Goal: Check status: Check status

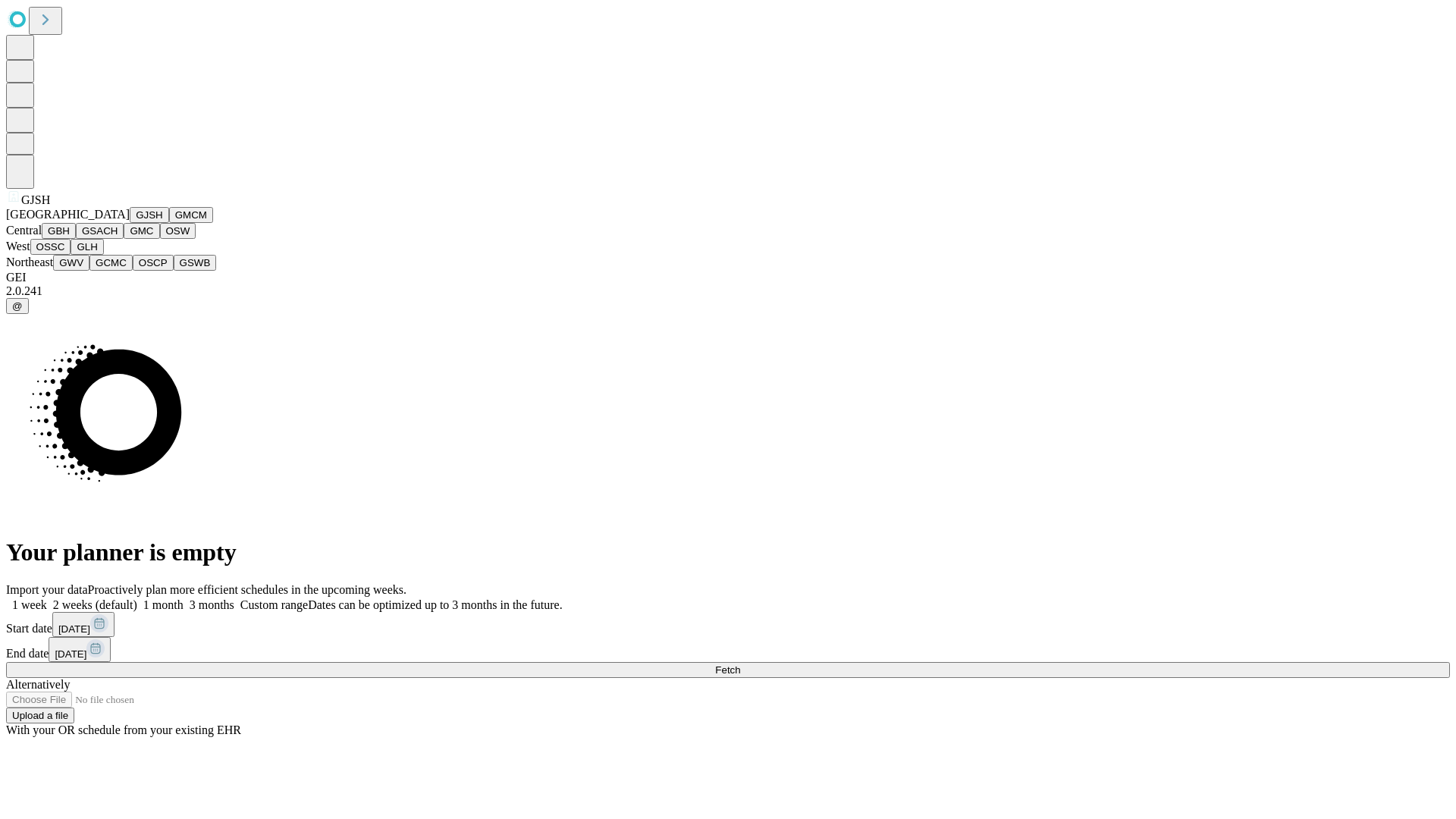
click at [130, 223] on button "GJSH" at bounding box center [149, 215] width 39 height 16
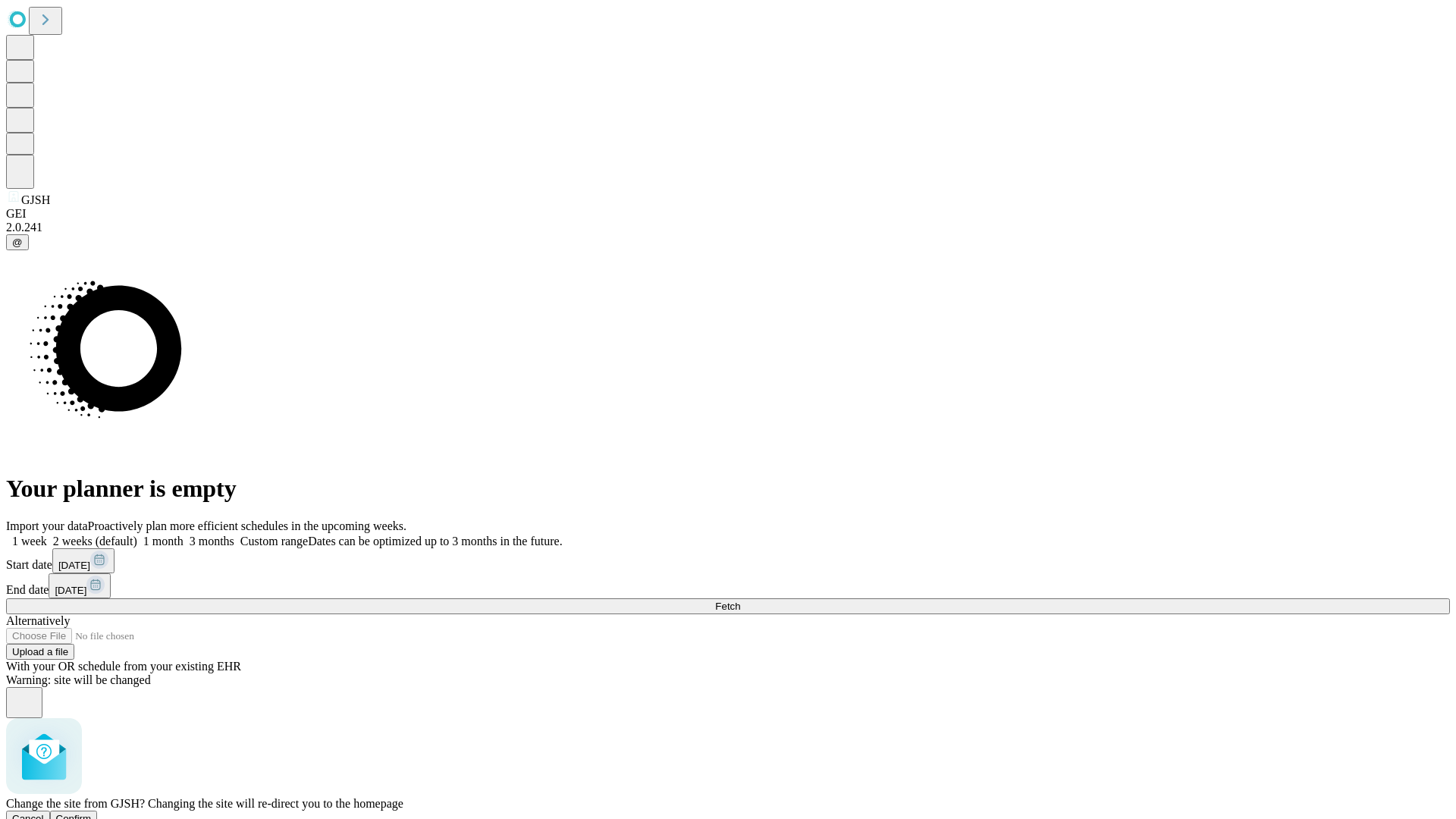
click at [92, 813] on span "Confirm" at bounding box center [73, 819] width 36 height 12
click at [137, 534] on label "2 weeks (default)" at bounding box center [92, 540] width 90 height 12
click at [740, 601] on span "Fetch" at bounding box center [728, 607] width 25 height 12
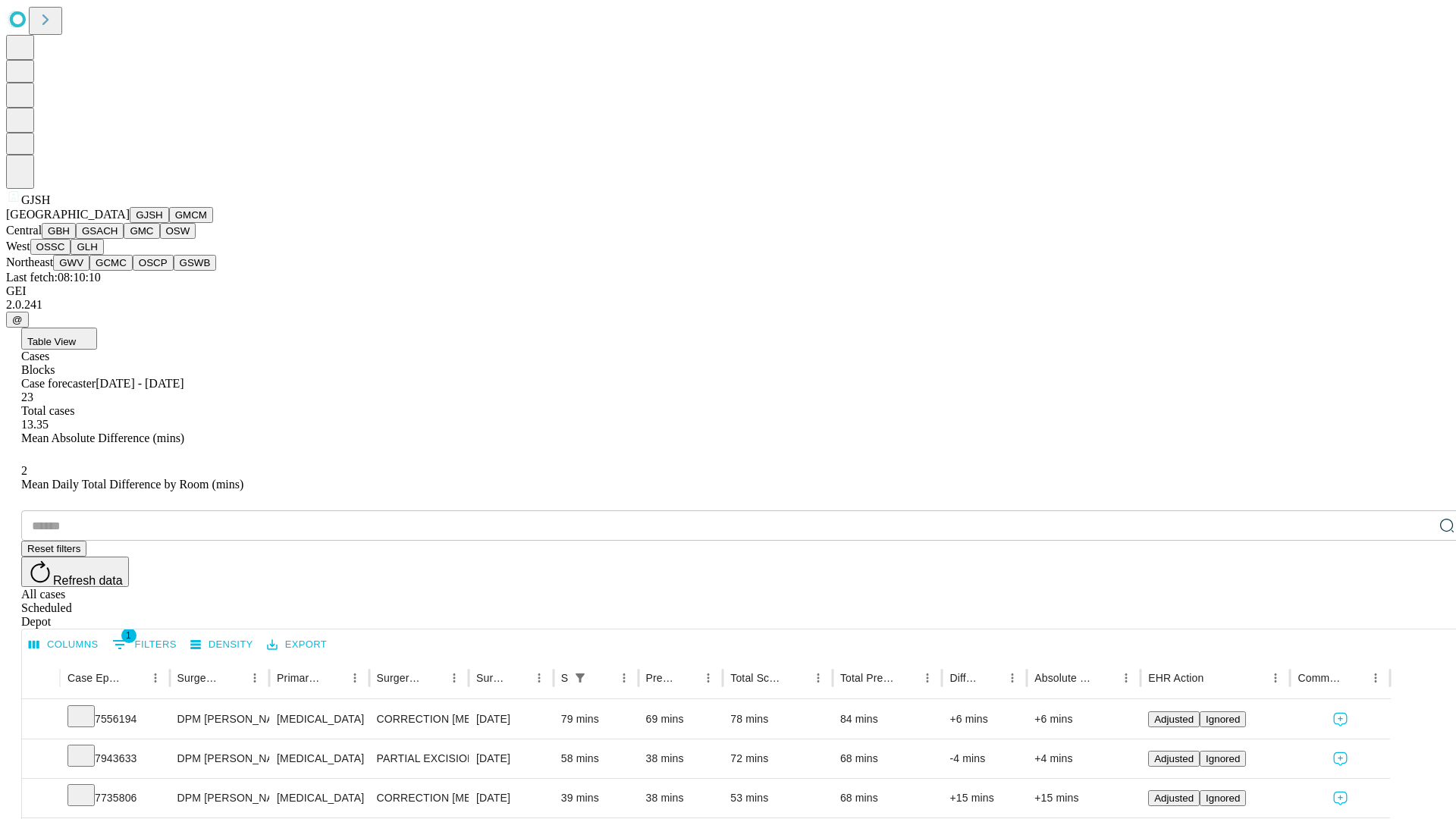
click at [169, 223] on button "GMCM" at bounding box center [191, 215] width 44 height 16
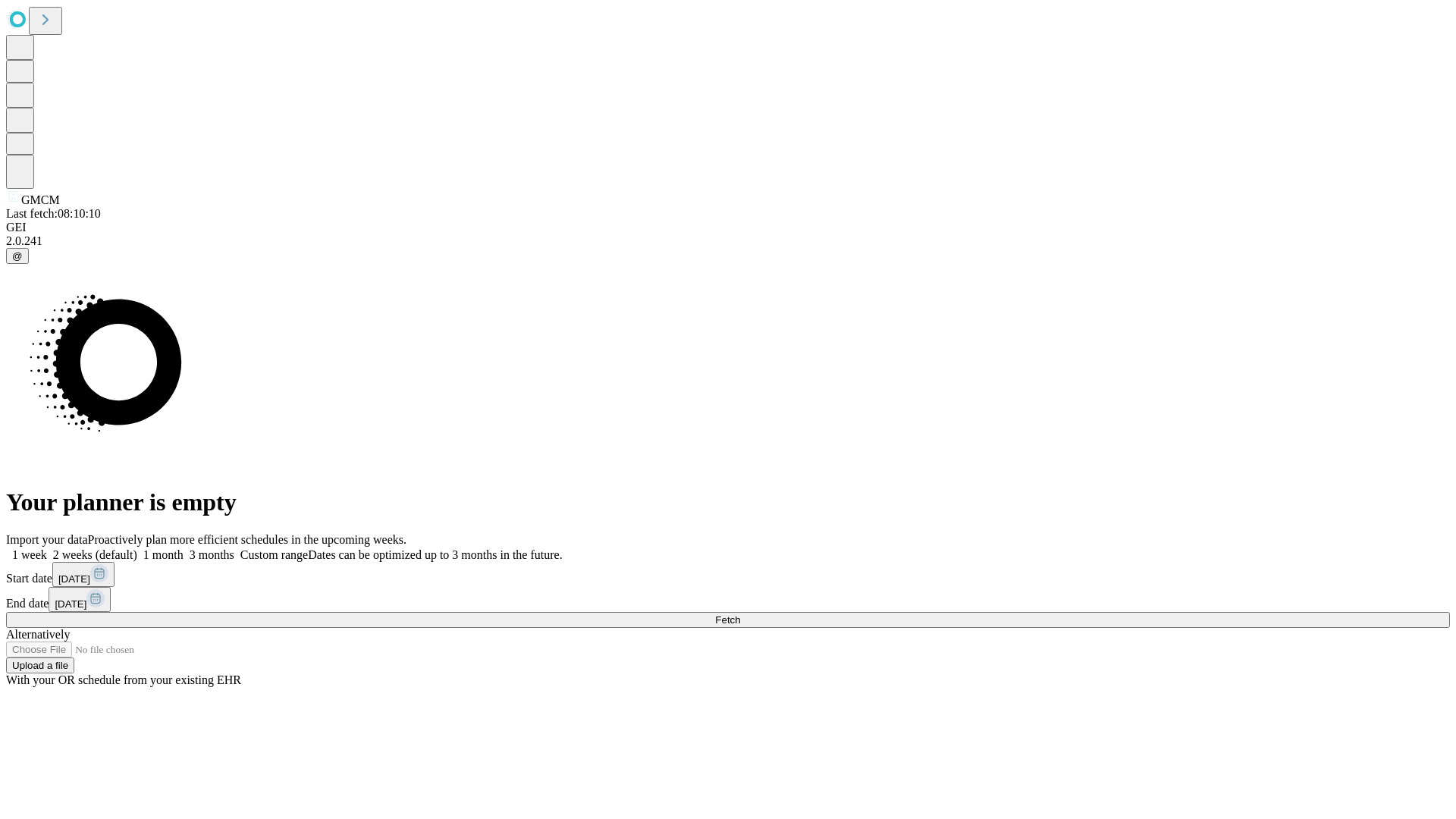
click at [137, 548] on label "2 weeks (default)" at bounding box center [92, 554] width 90 height 12
click at [740, 614] on span "Fetch" at bounding box center [728, 620] width 25 height 12
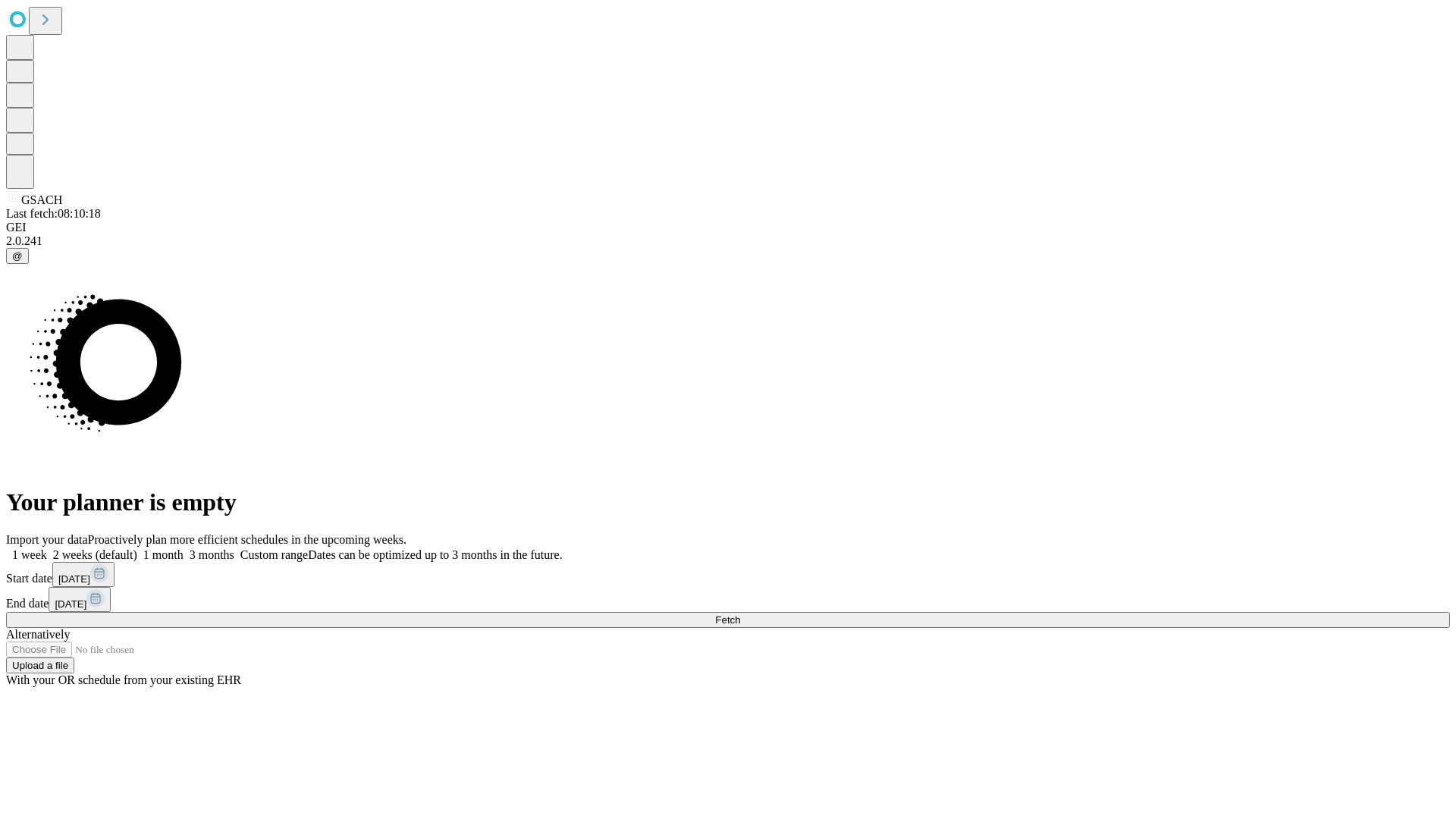
click at [740, 614] on span "Fetch" at bounding box center [728, 620] width 25 height 12
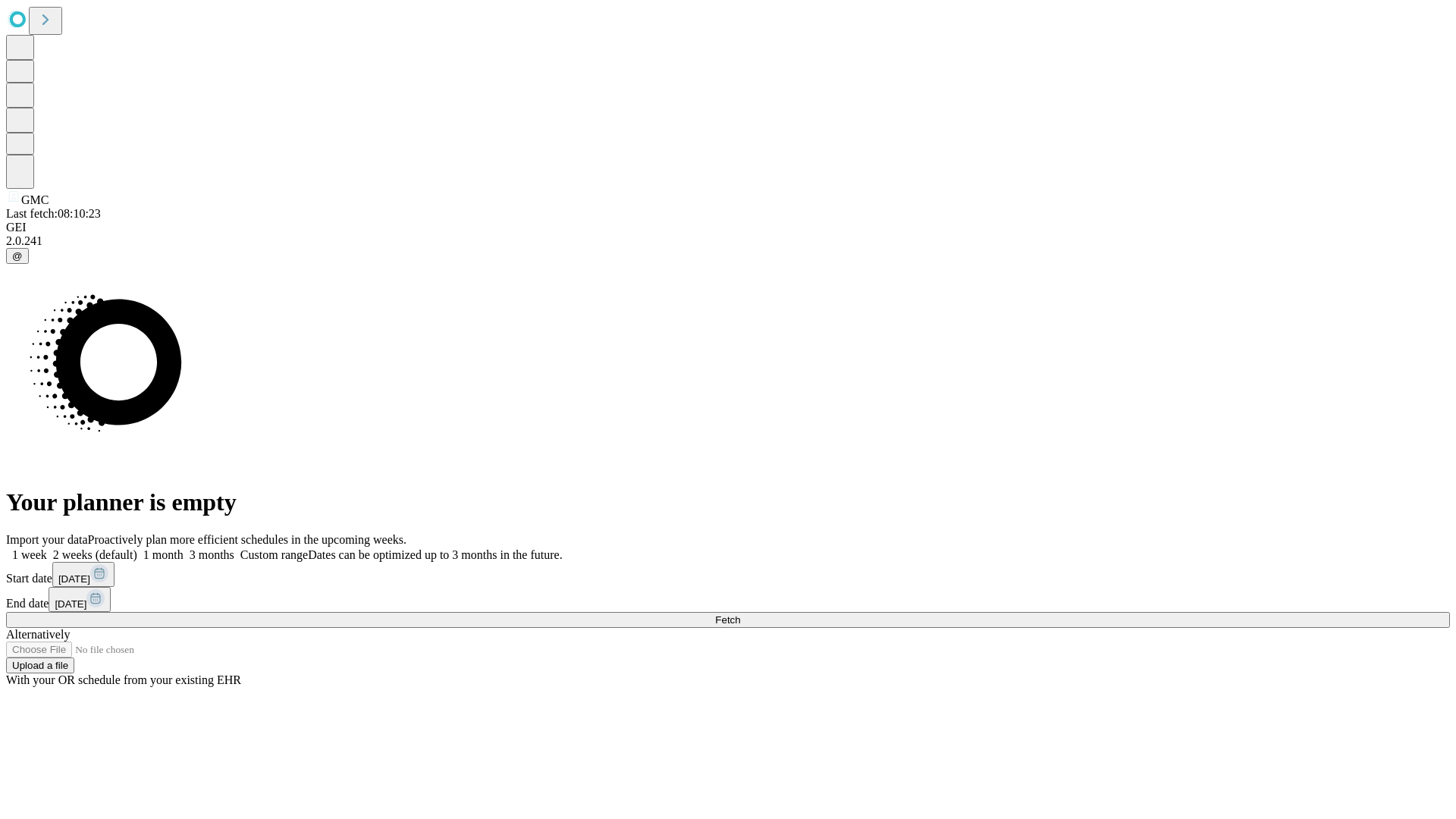
click at [137, 548] on label "2 weeks (default)" at bounding box center [92, 554] width 90 height 12
click at [740, 614] on span "Fetch" at bounding box center [728, 620] width 25 height 12
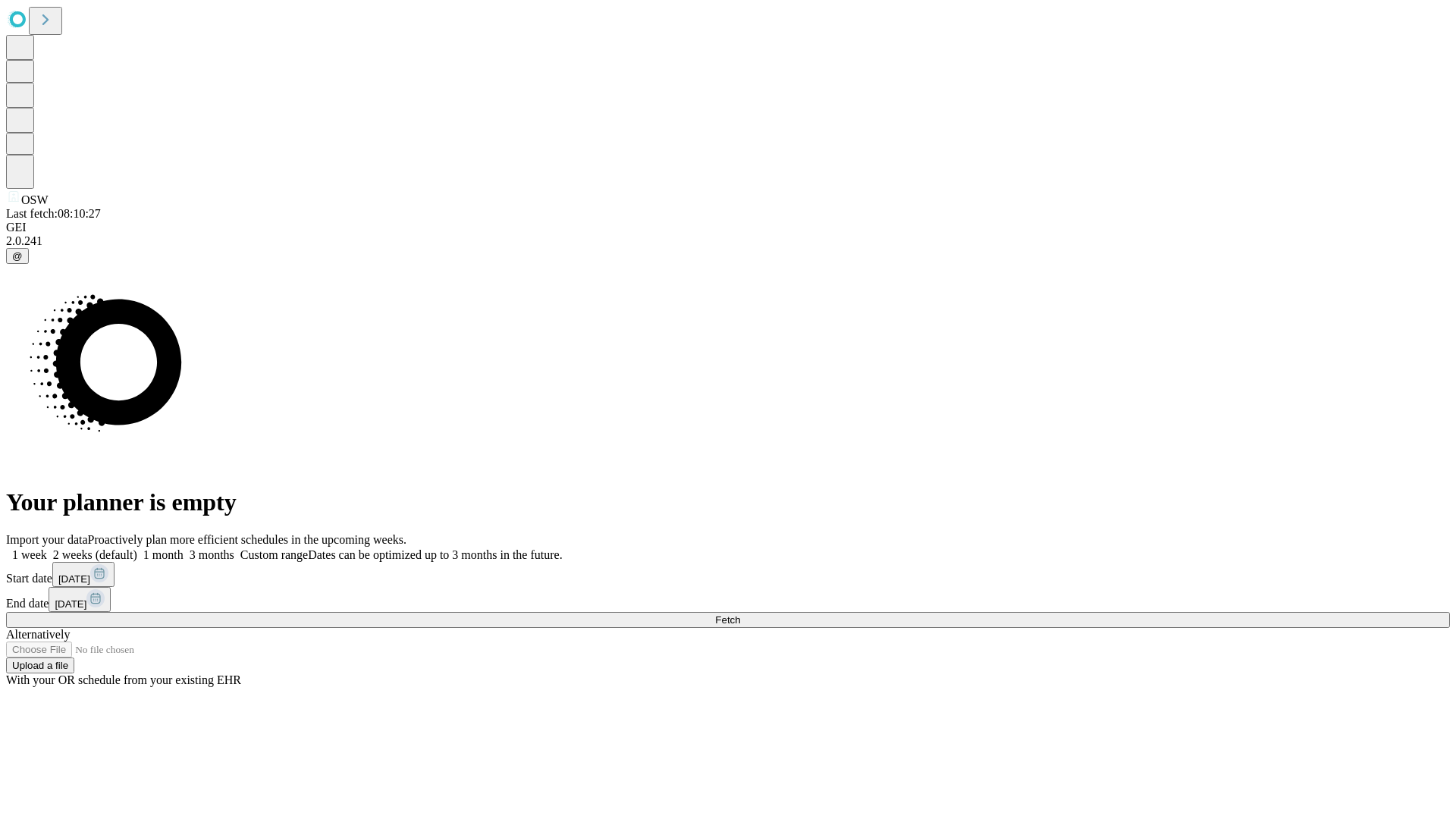
click at [137, 548] on label "2 weeks (default)" at bounding box center [92, 554] width 90 height 12
click at [740, 614] on span "Fetch" at bounding box center [728, 620] width 25 height 12
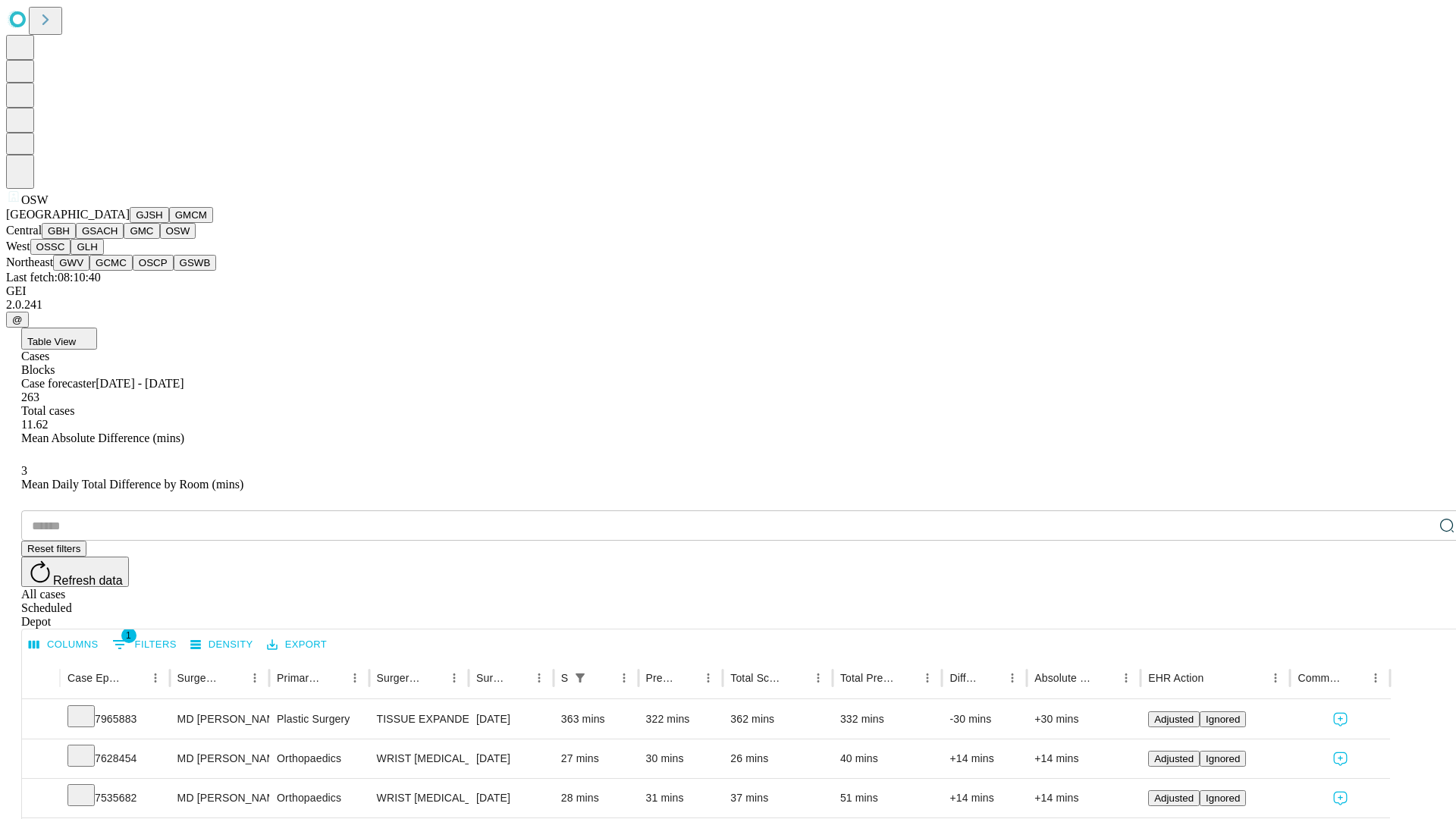
click at [72, 255] on button "OSSC" at bounding box center [50, 246] width 41 height 16
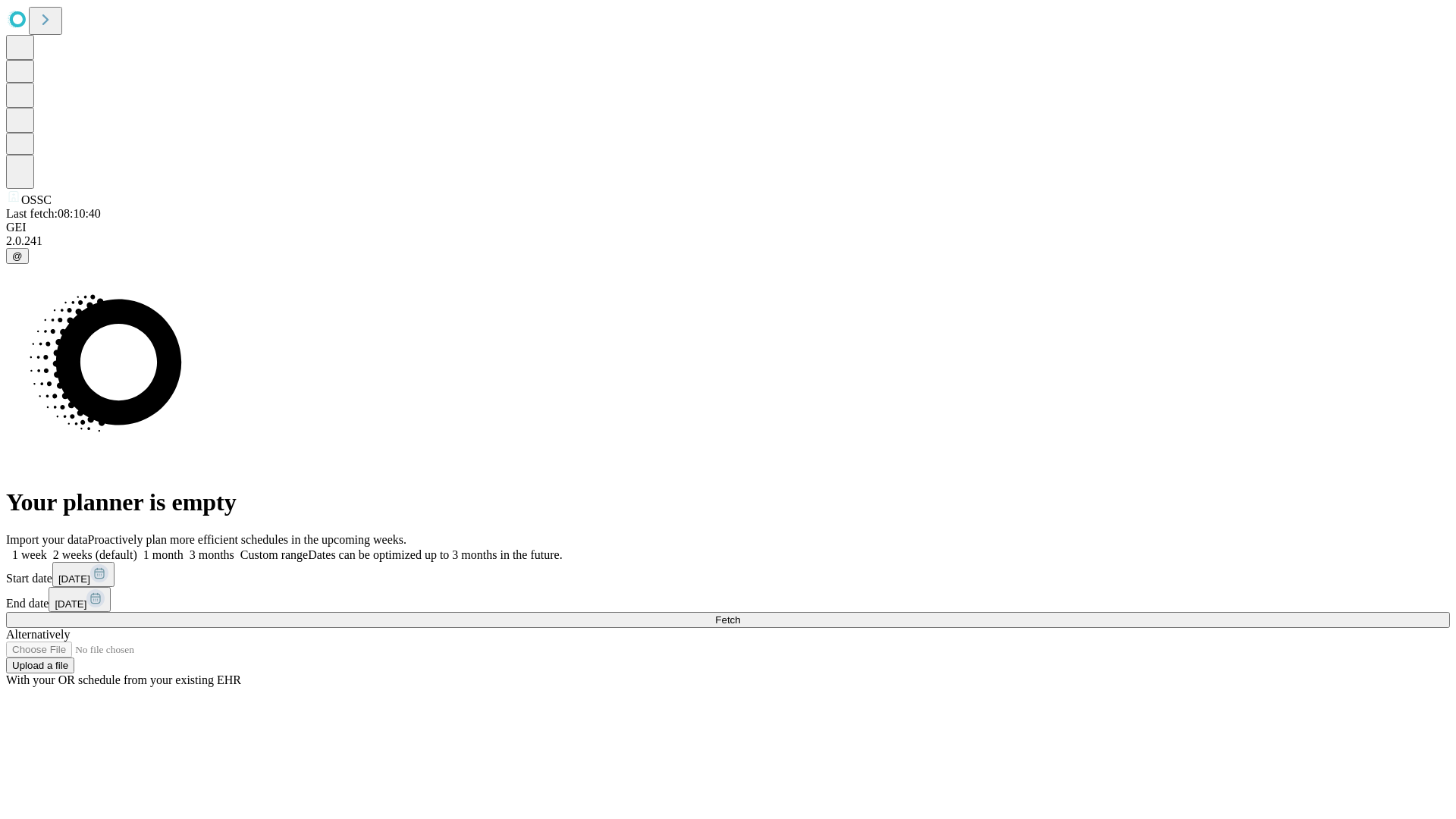
click at [137, 548] on label "2 weeks (default)" at bounding box center [92, 554] width 90 height 12
click at [740, 614] on span "Fetch" at bounding box center [728, 620] width 25 height 12
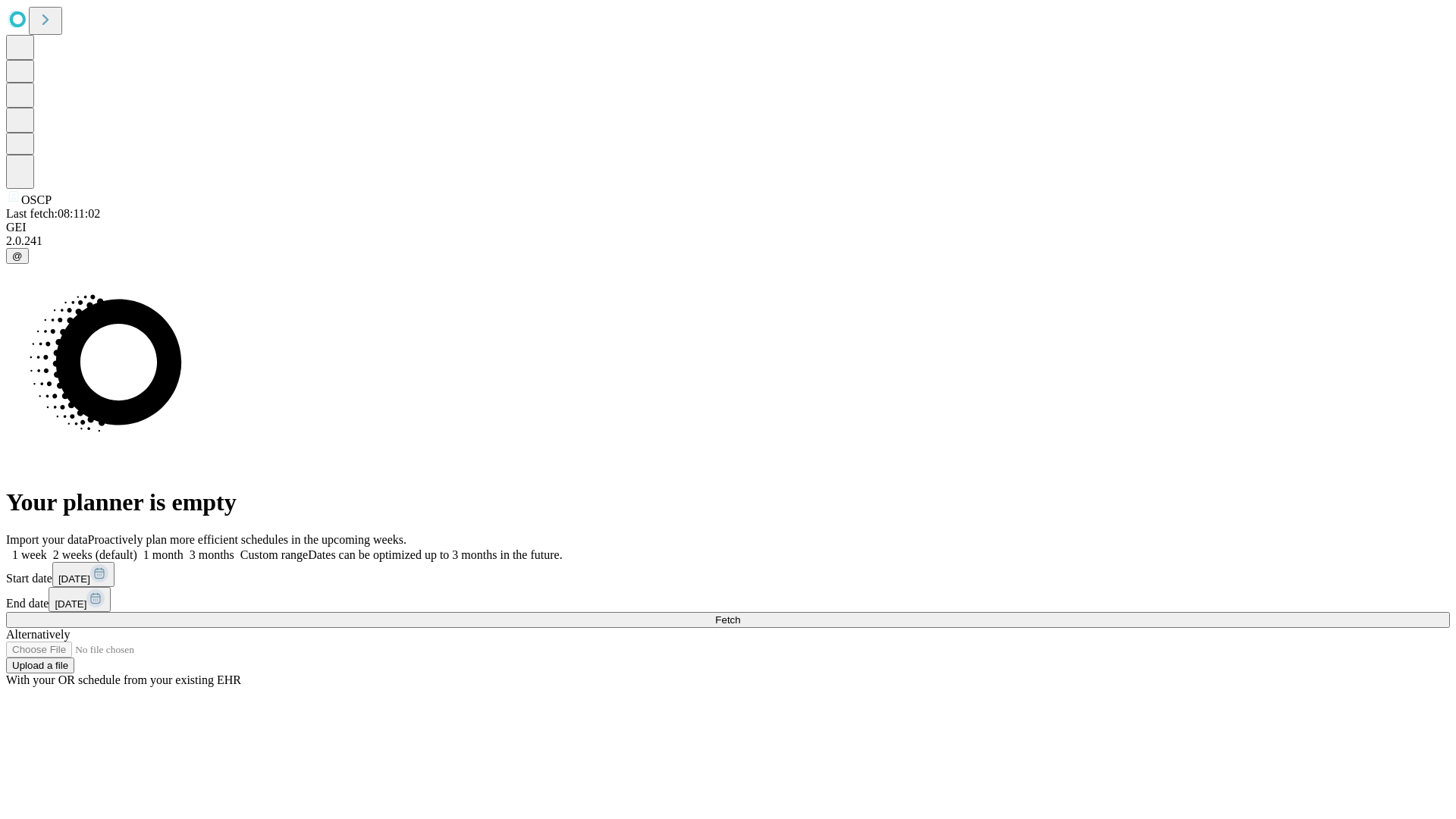
click at [137, 548] on label "2 weeks (default)" at bounding box center [92, 554] width 90 height 12
click at [740, 614] on span "Fetch" at bounding box center [728, 620] width 25 height 12
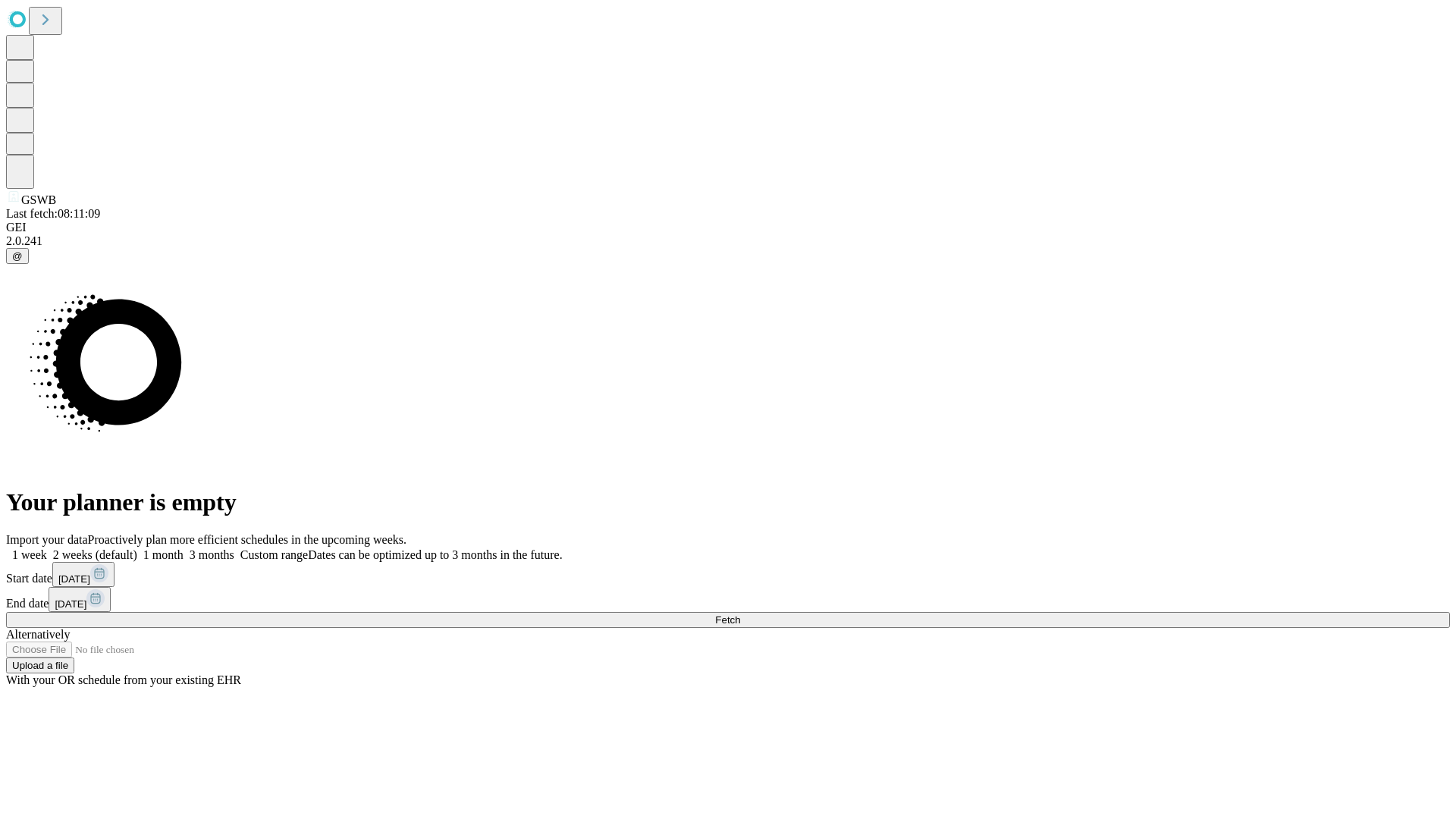
click at [740, 614] on span "Fetch" at bounding box center [728, 620] width 25 height 12
